Goal: Navigation & Orientation: Find specific page/section

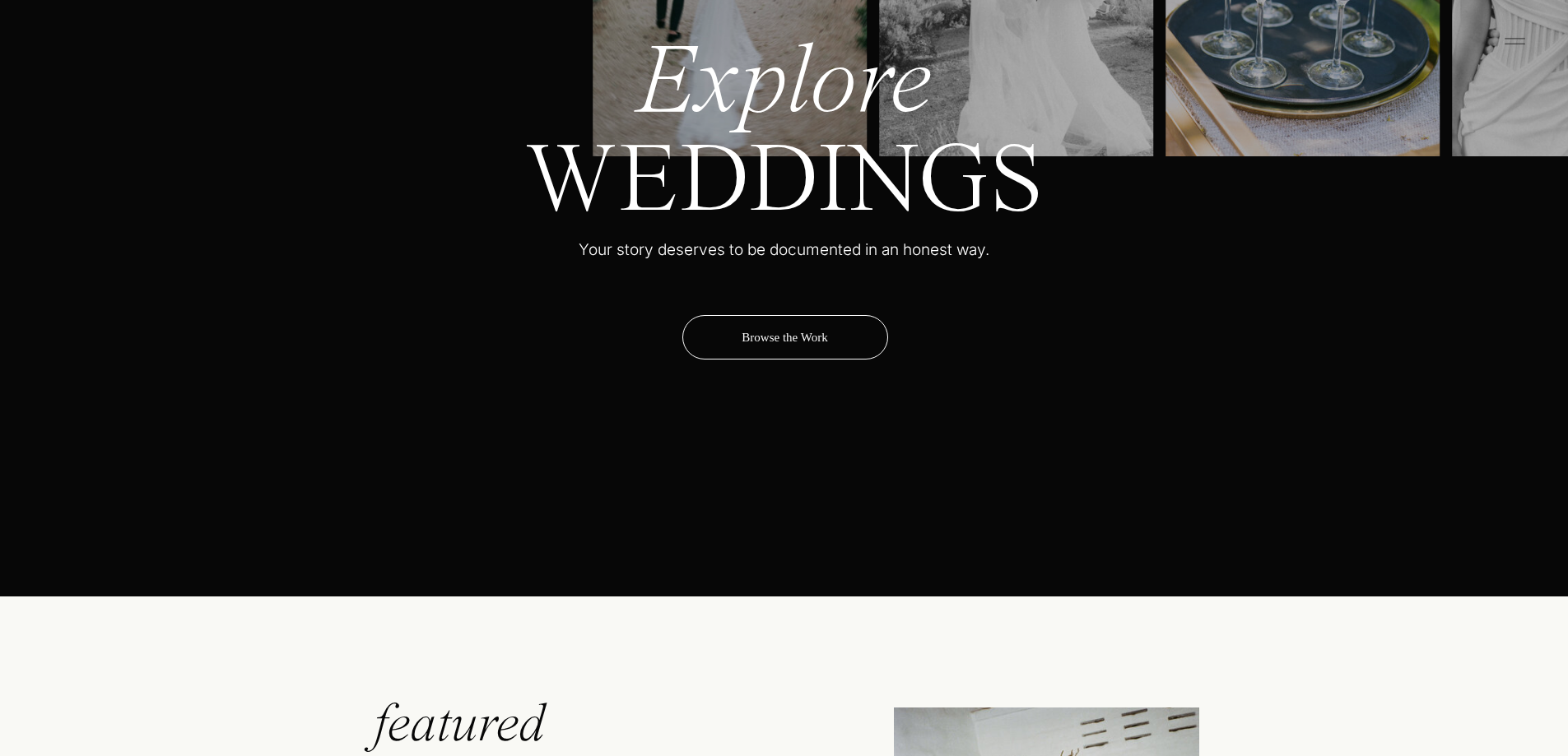
scroll to position [5513, 0]
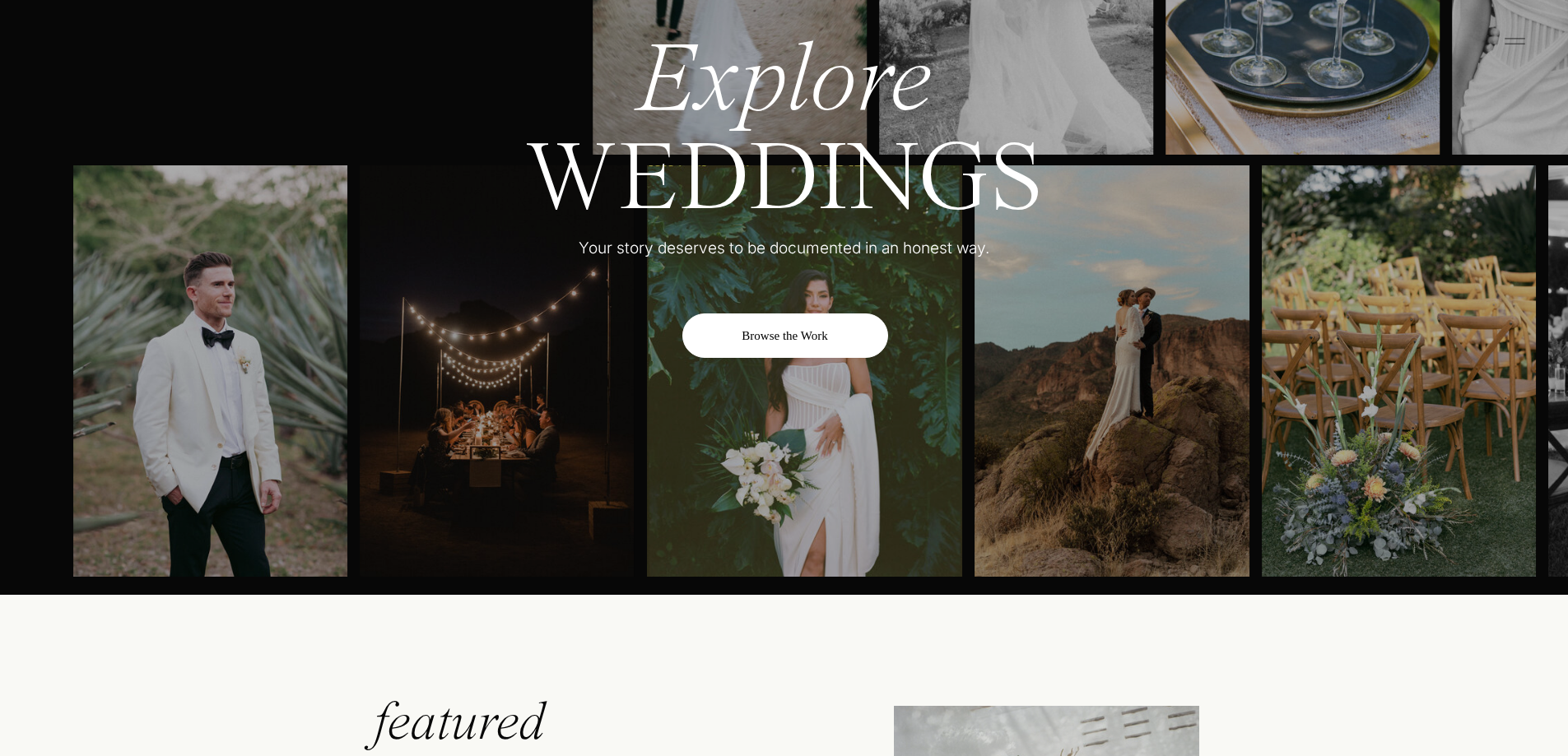
click at [786, 335] on div "Browse the Work" at bounding box center [785, 336] width 206 height 45
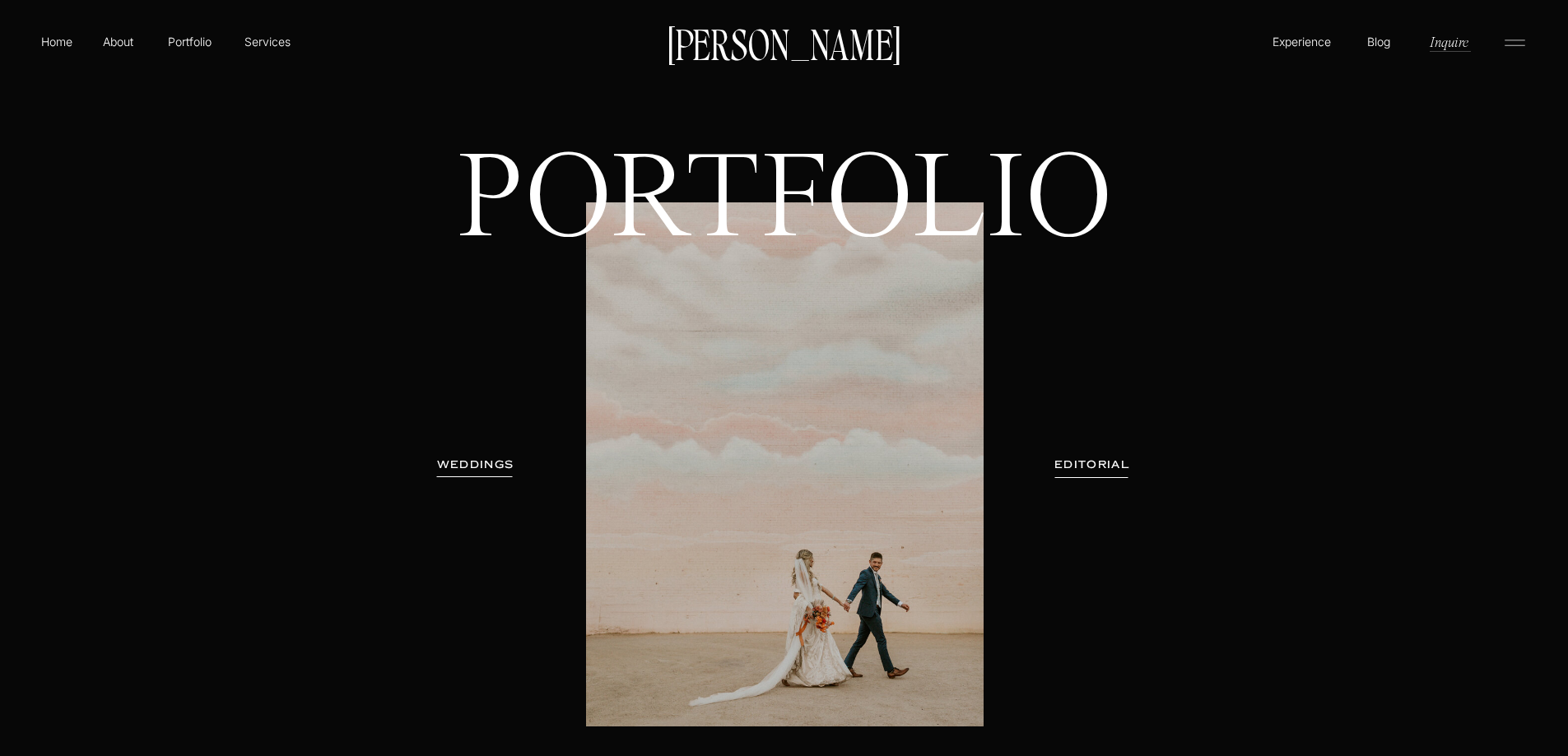
click at [492, 467] on h3 "WEDDINGS" at bounding box center [475, 465] width 103 height 17
